Goal: Book appointment/travel/reservation

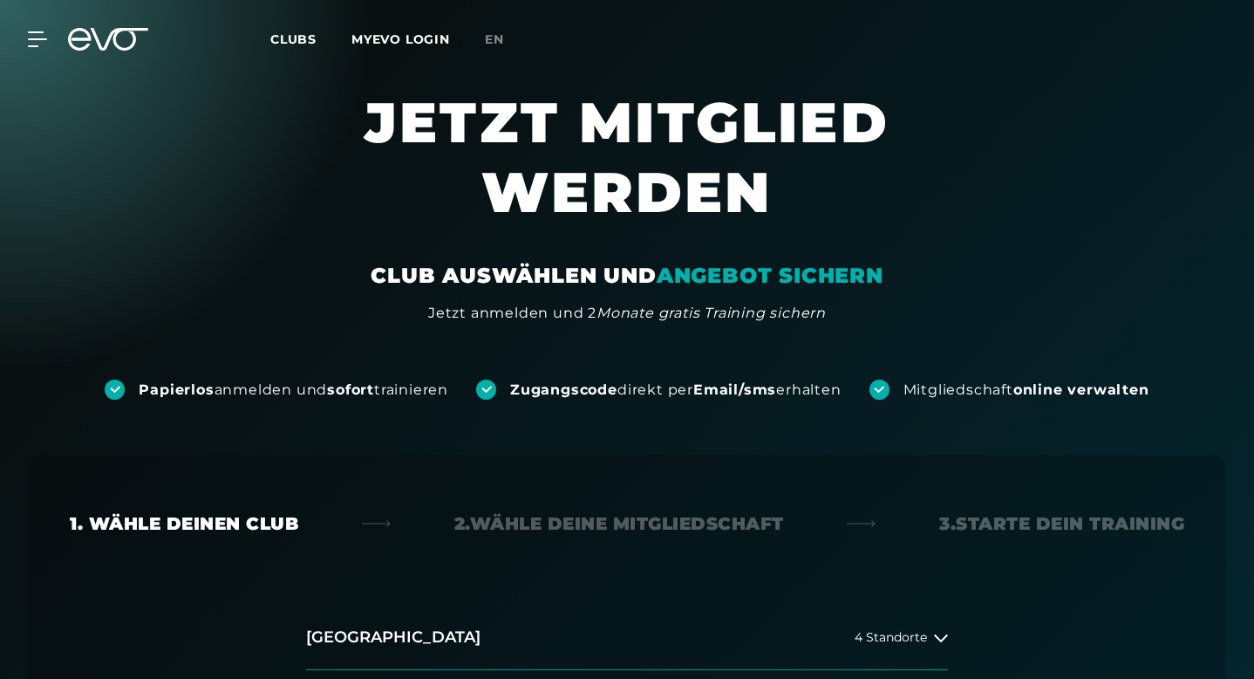
click at [306, 47] on link "Clubs" at bounding box center [310, 39] width 81 height 17
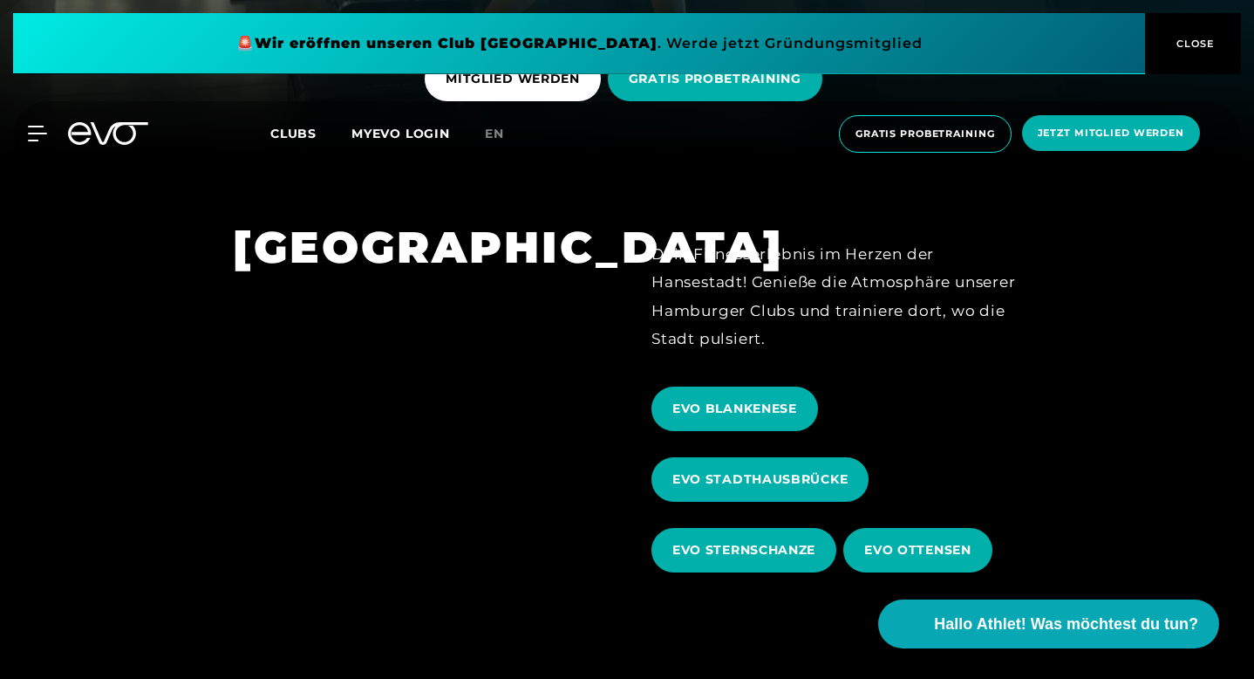
scroll to position [536, 0]
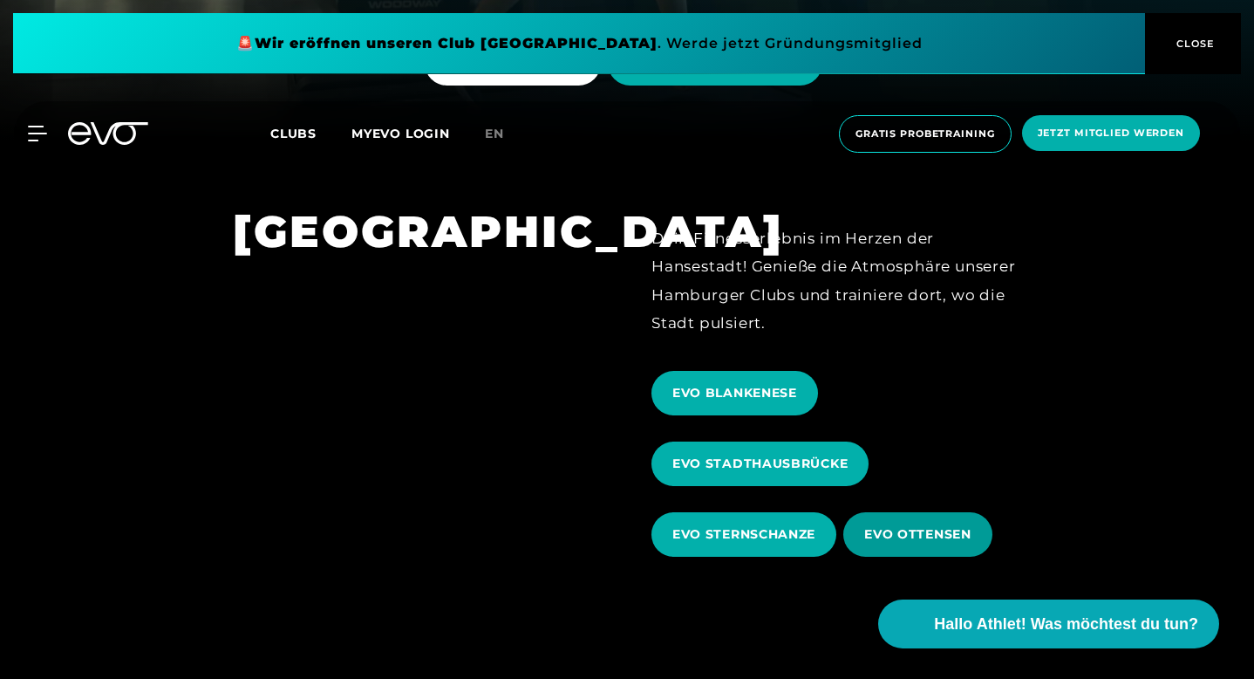
click at [950, 525] on span "EVO OTTENSEN" at bounding box center [917, 534] width 106 height 18
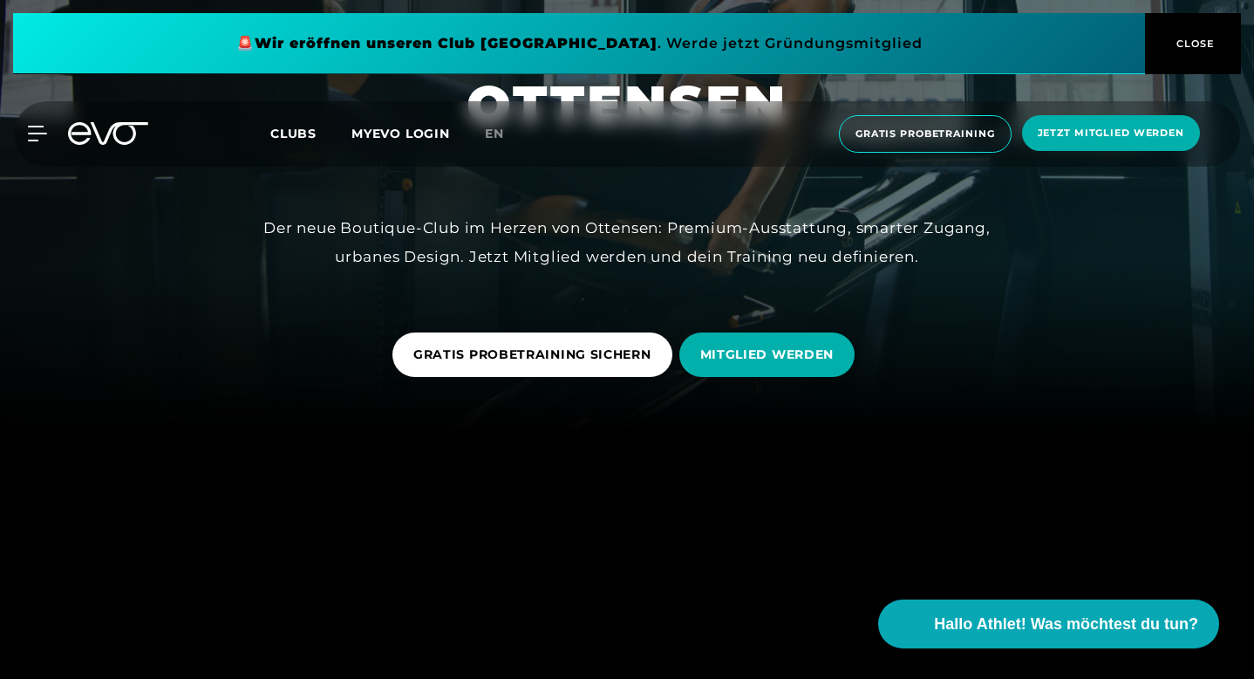
scroll to position [246, 0]
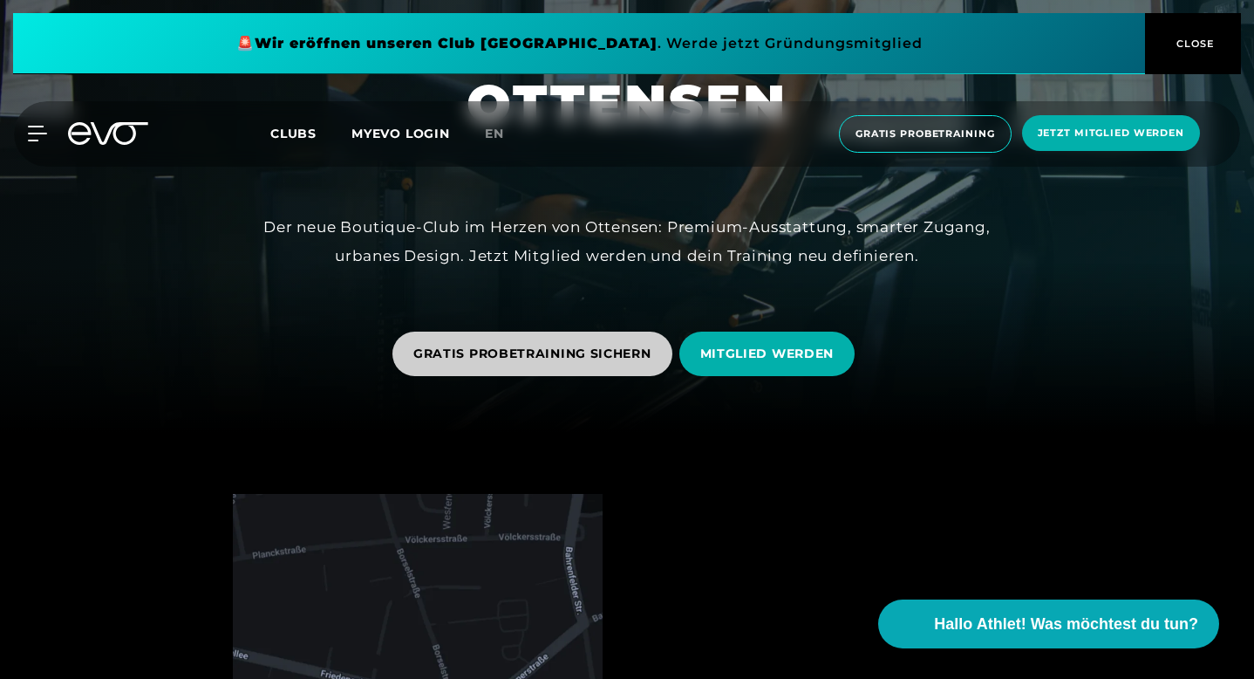
click at [635, 342] on span "GRATIS PROBETRAINING SICHERN" at bounding box center [533, 353] width 280 height 44
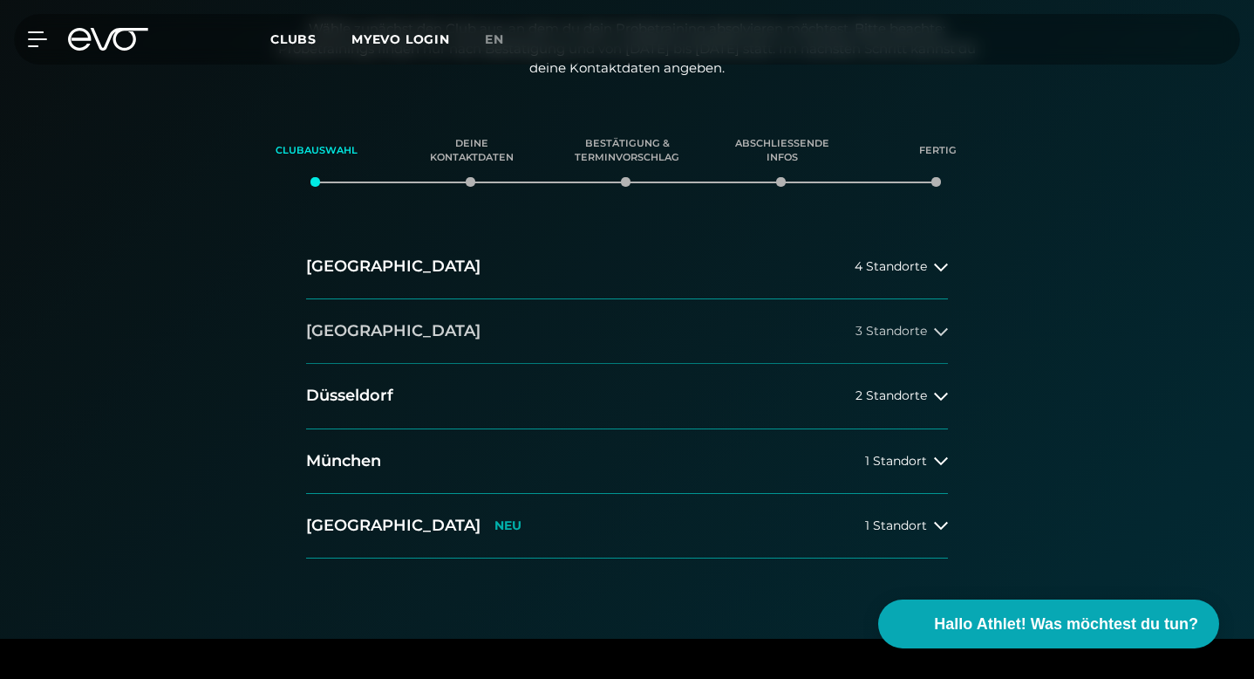
scroll to position [342, 0]
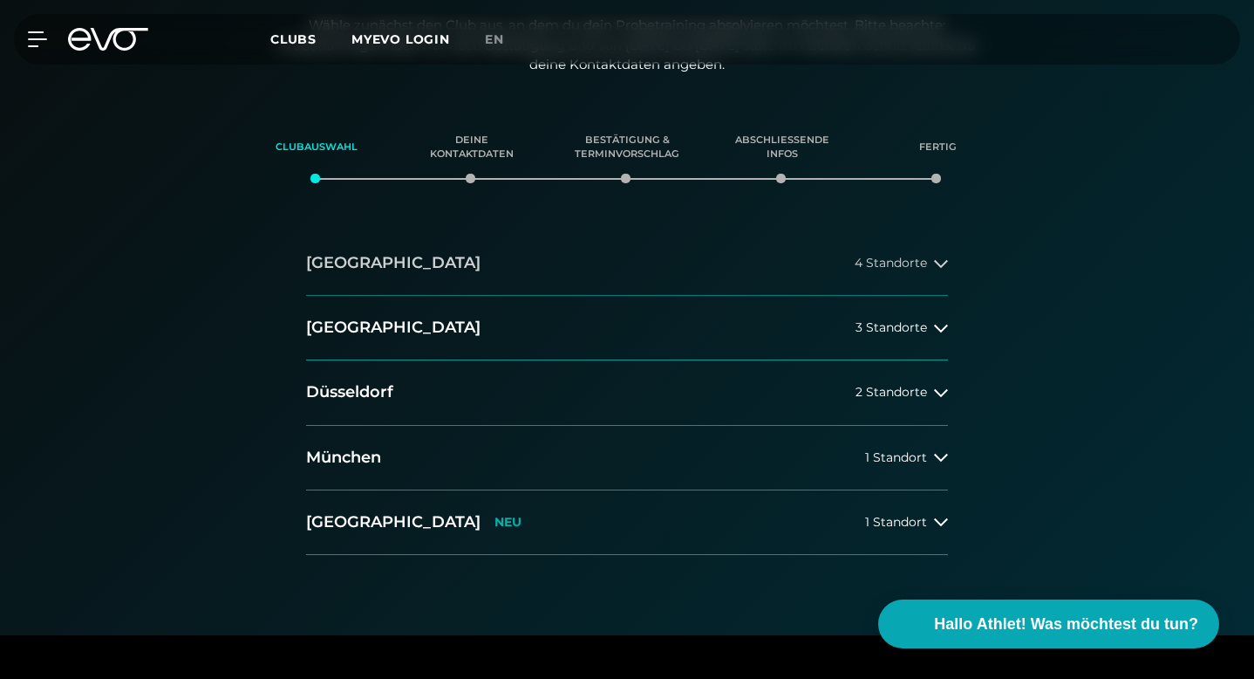
click at [696, 231] on button "[GEOGRAPHIC_DATA] 4 Standorte" at bounding box center [627, 263] width 642 height 65
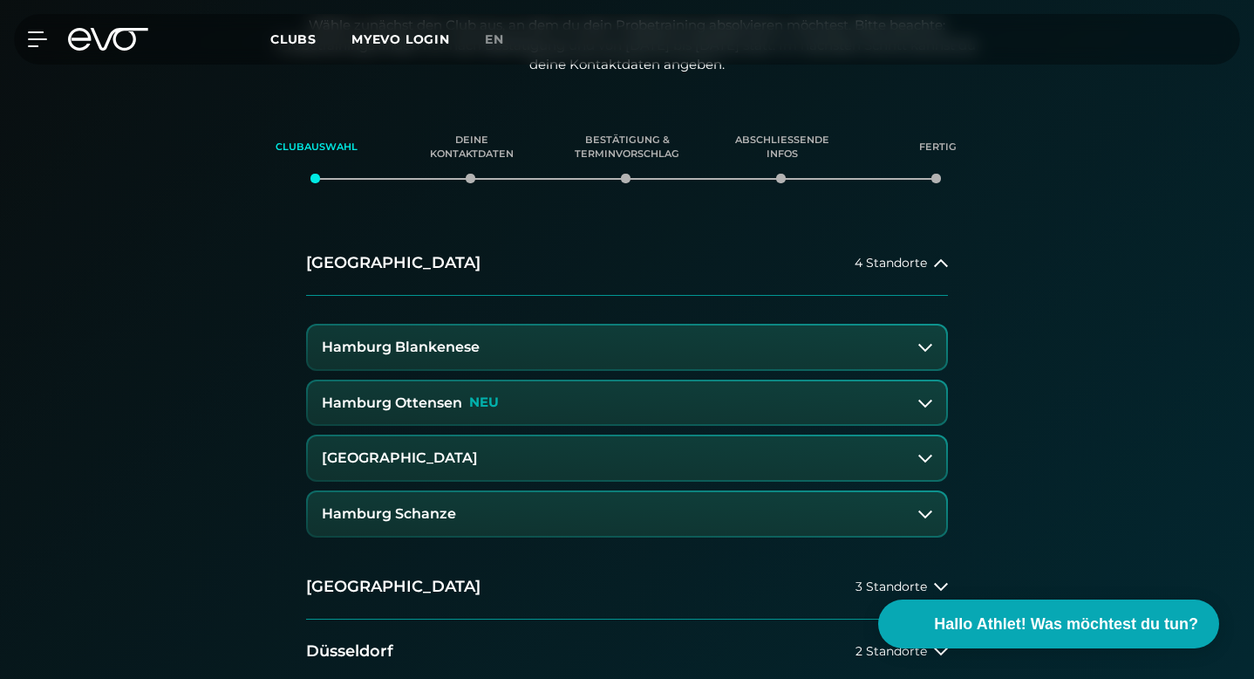
click at [510, 381] on button "Hamburg Ottensen NEU" at bounding box center [627, 403] width 639 height 44
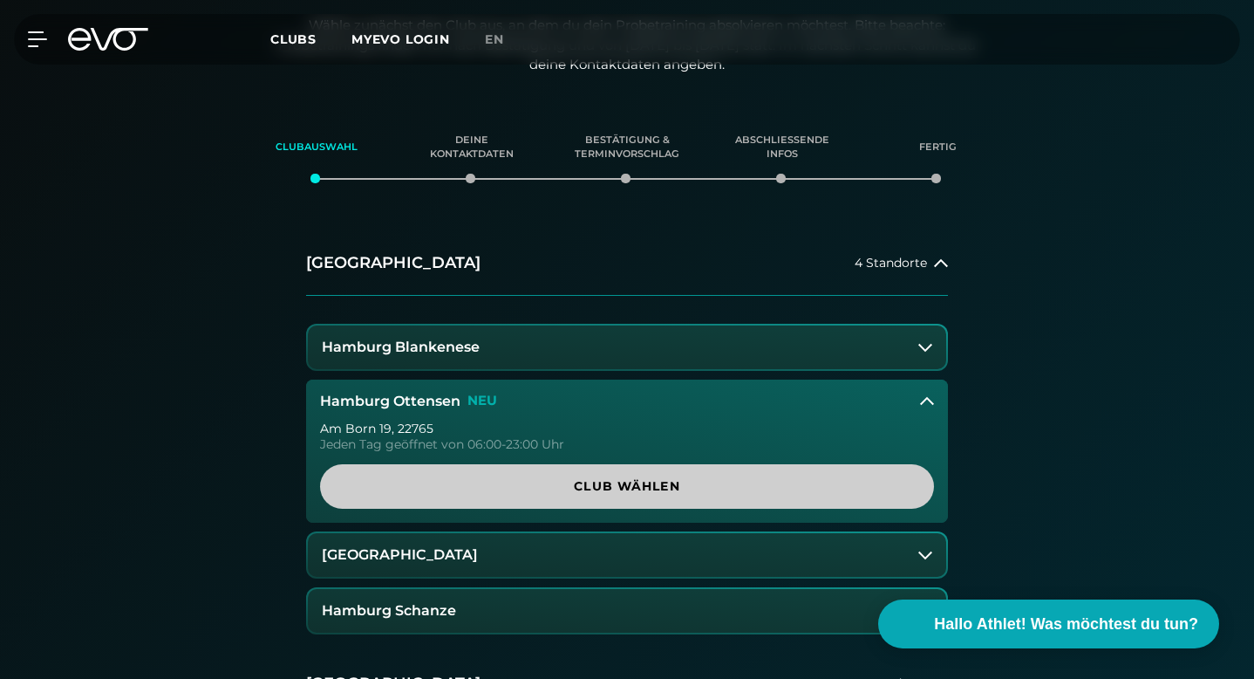
click at [552, 477] on span "Club wählen" at bounding box center [627, 486] width 572 height 18
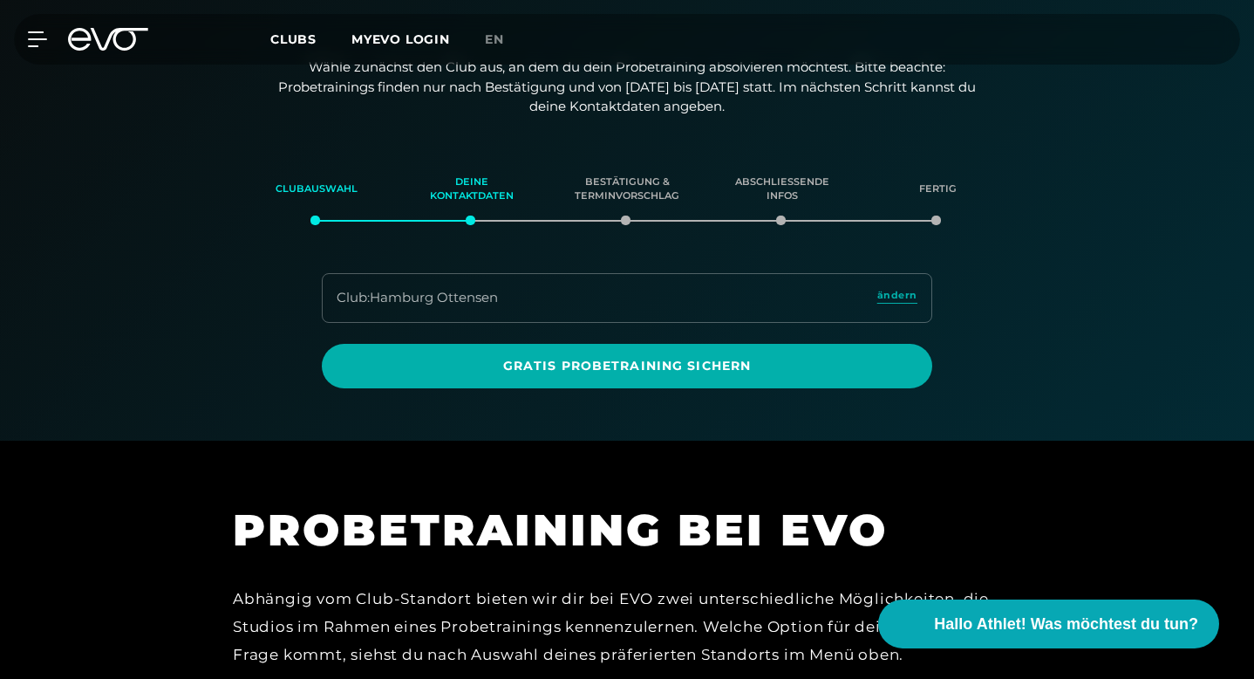
scroll to position [299, 0]
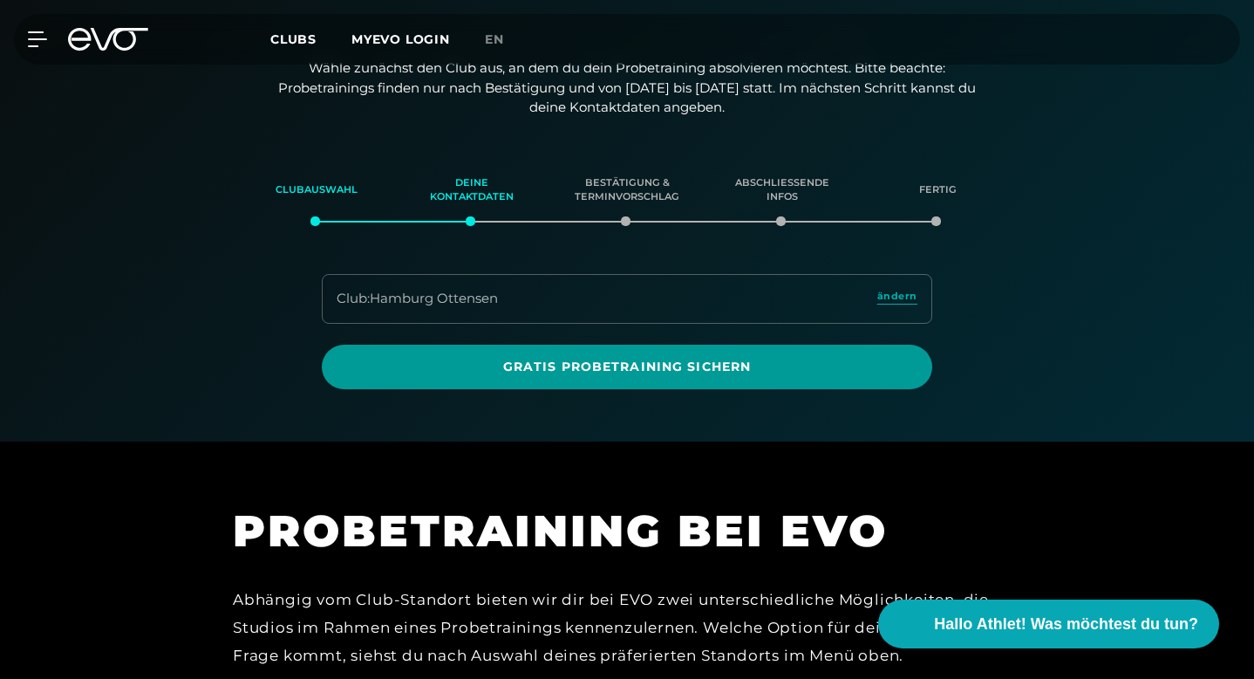
click at [586, 345] on span "Gratis Probetraining sichern" at bounding box center [627, 367] width 611 height 44
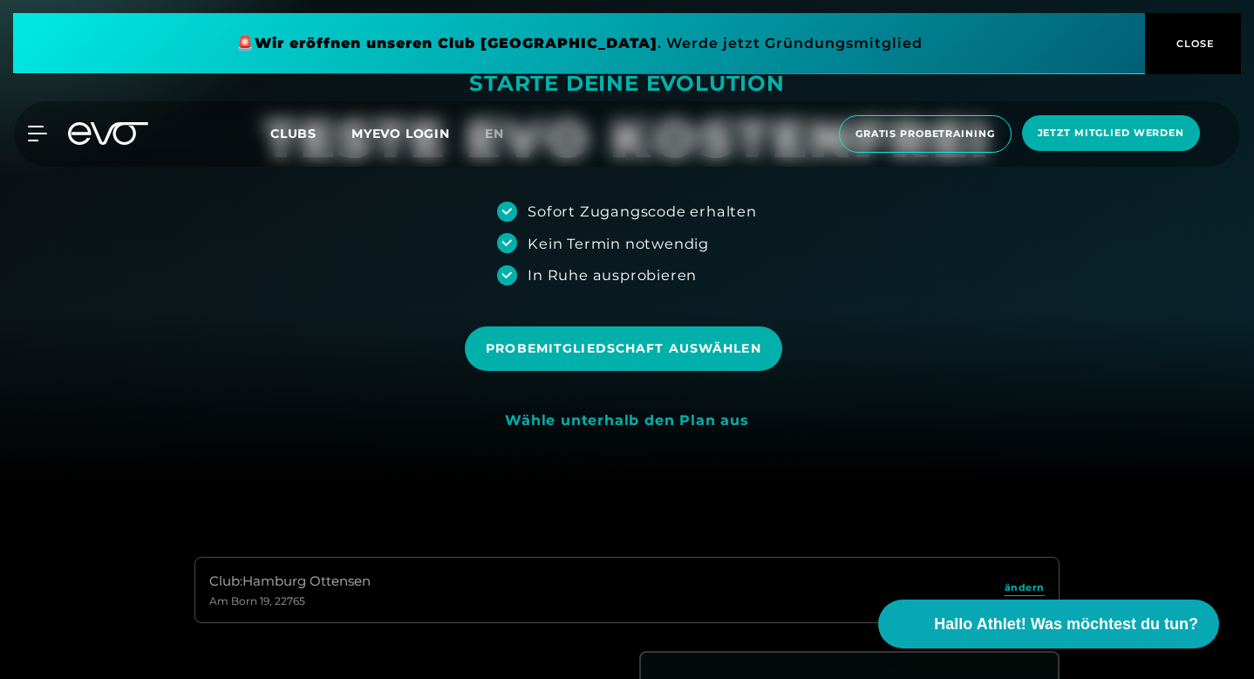
scroll to position [230, 0]
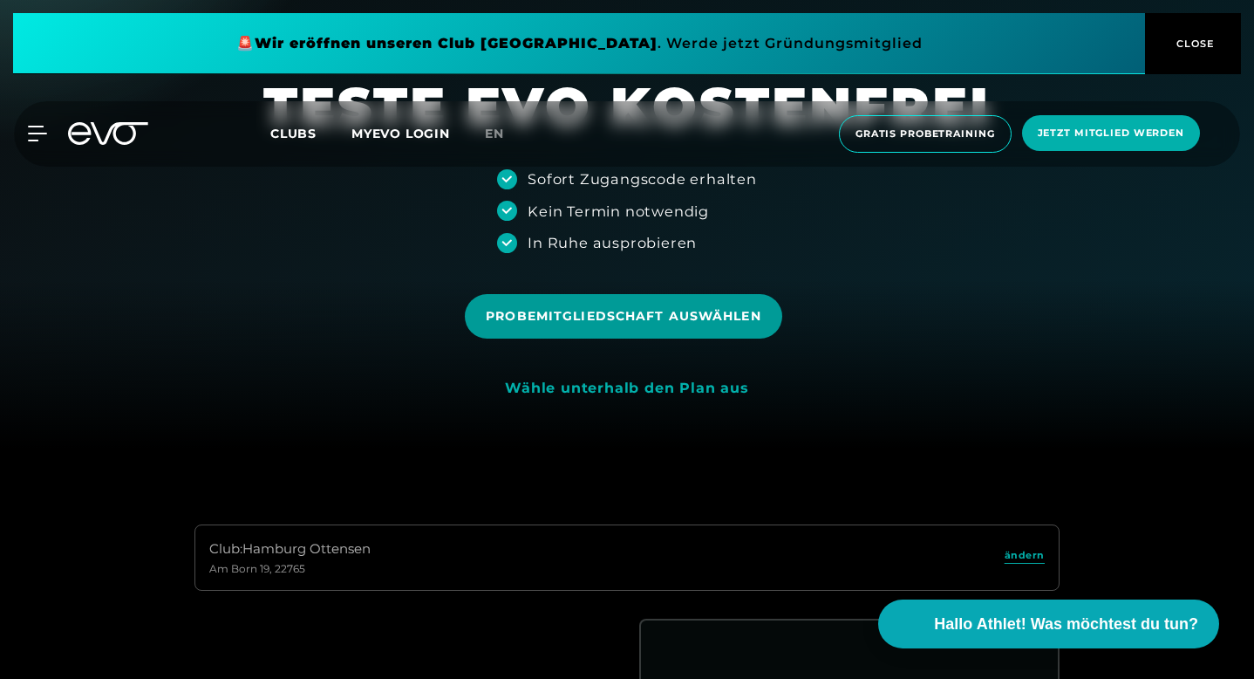
click at [673, 318] on span "Probemitgliedschaft auswählen" at bounding box center [623, 316] width 275 height 18
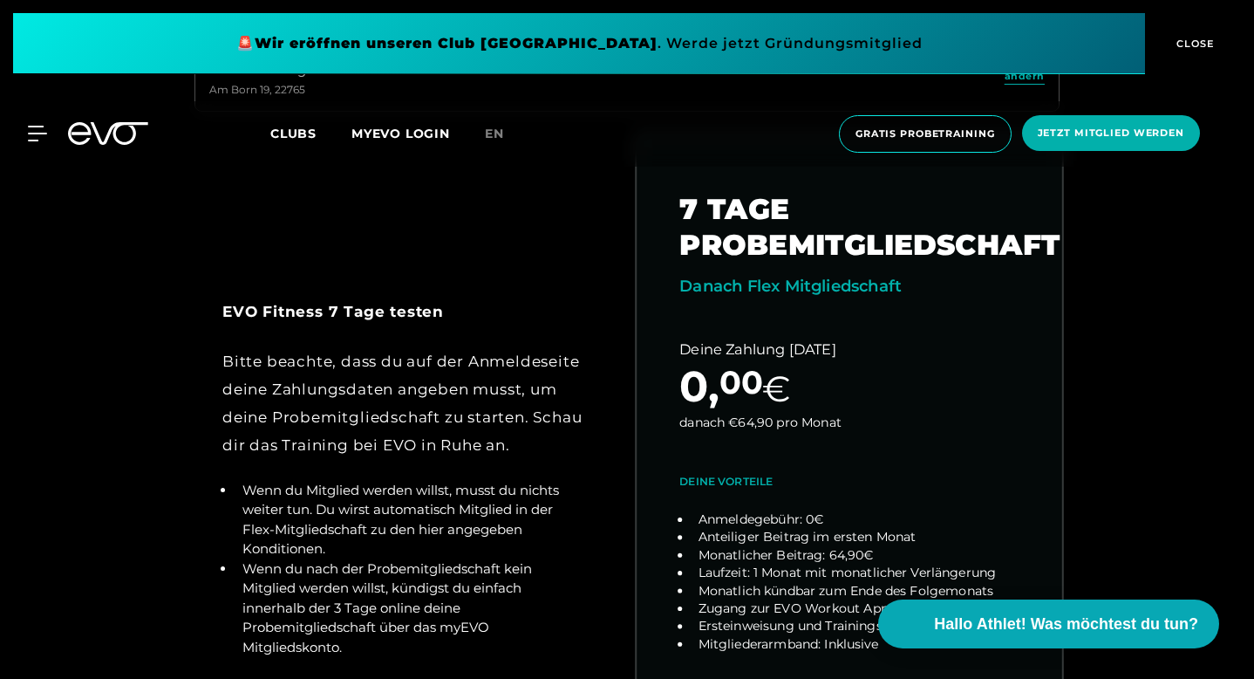
scroll to position [708, 0]
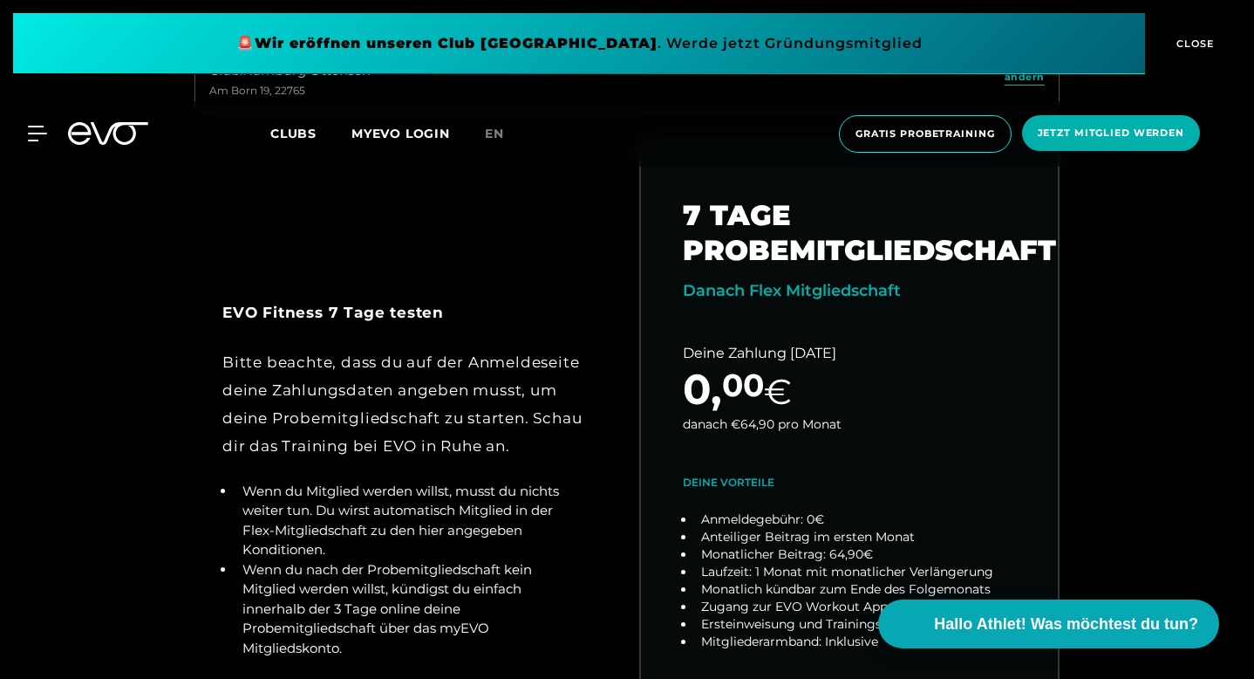
click at [311, 133] on span "Clubs" at bounding box center [293, 134] width 46 height 16
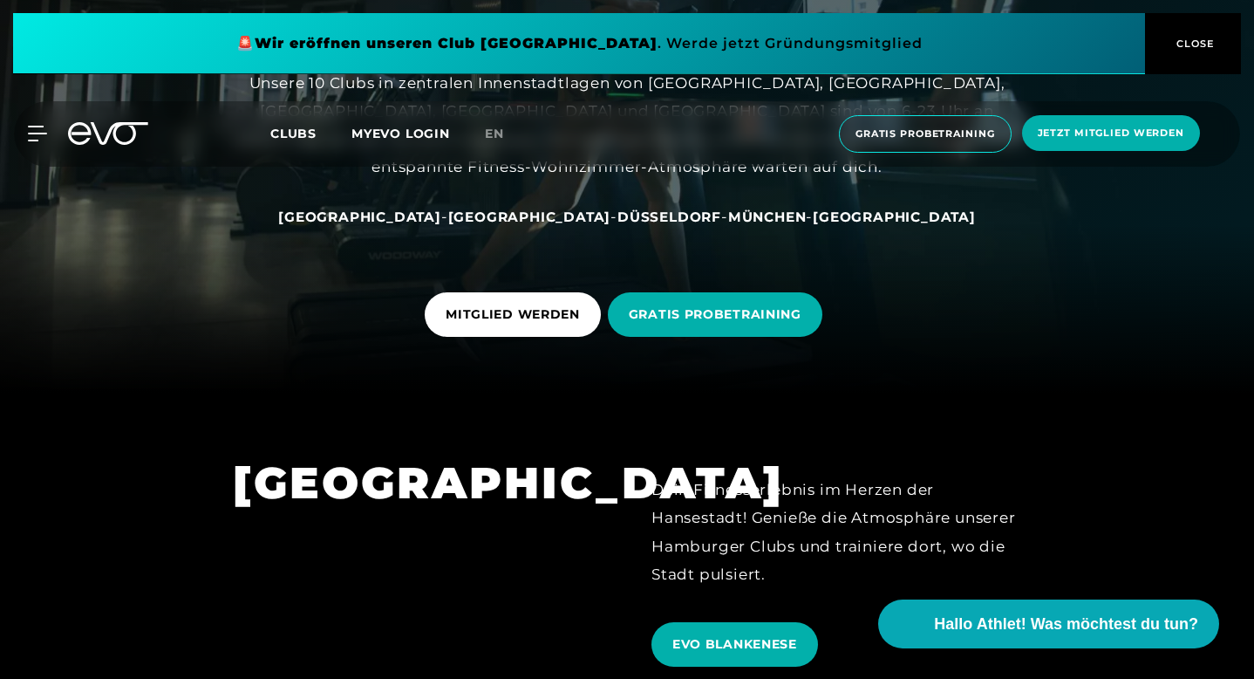
scroll to position [672, 0]
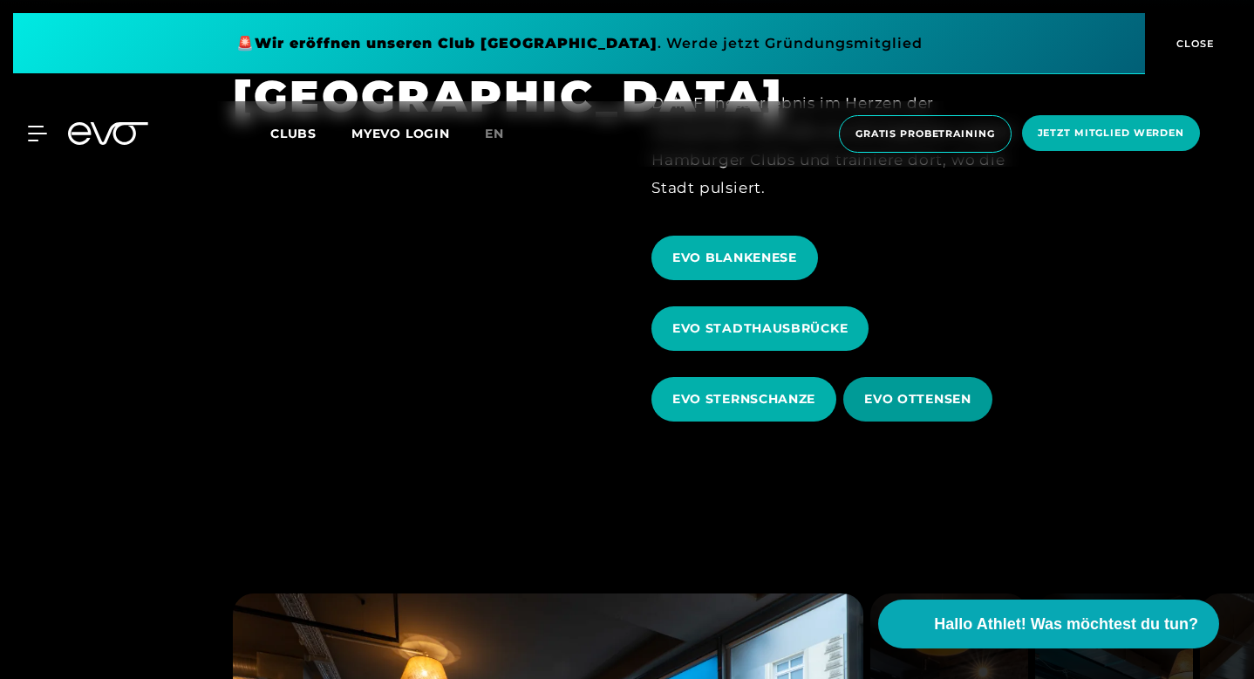
click at [929, 377] on span "EVO OTTENSEN" at bounding box center [918, 399] width 148 height 44
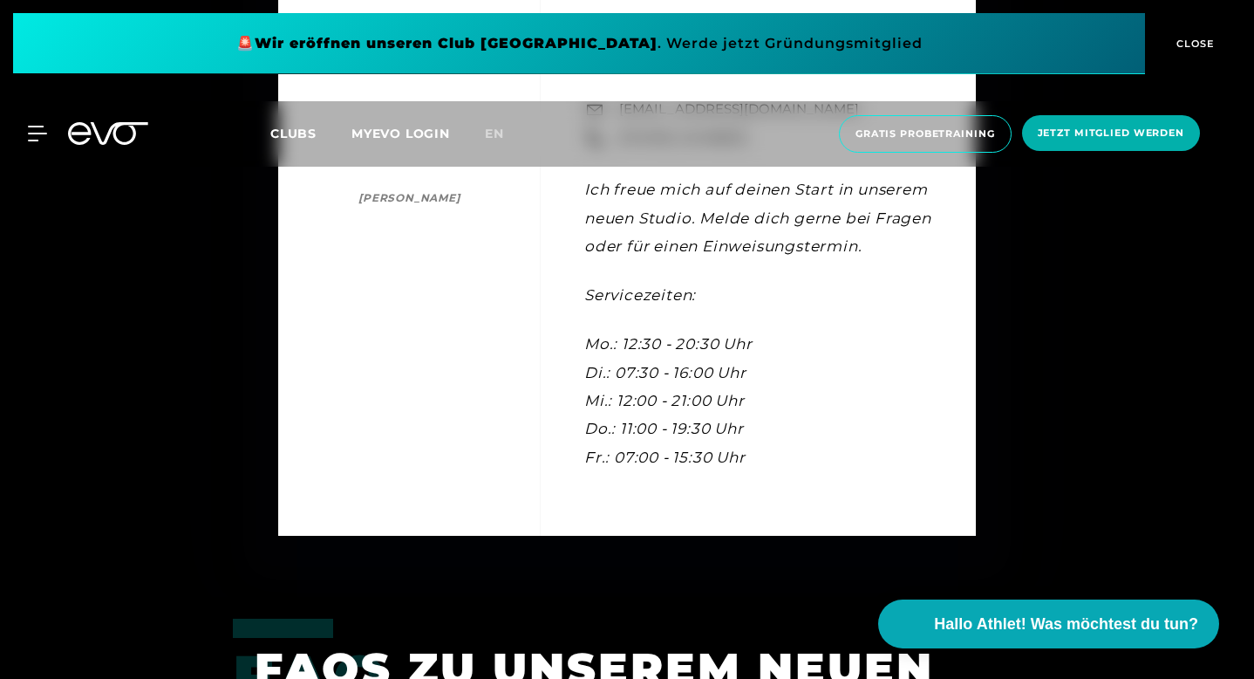
scroll to position [5028, 0]
